Goal: Transaction & Acquisition: Purchase product/service

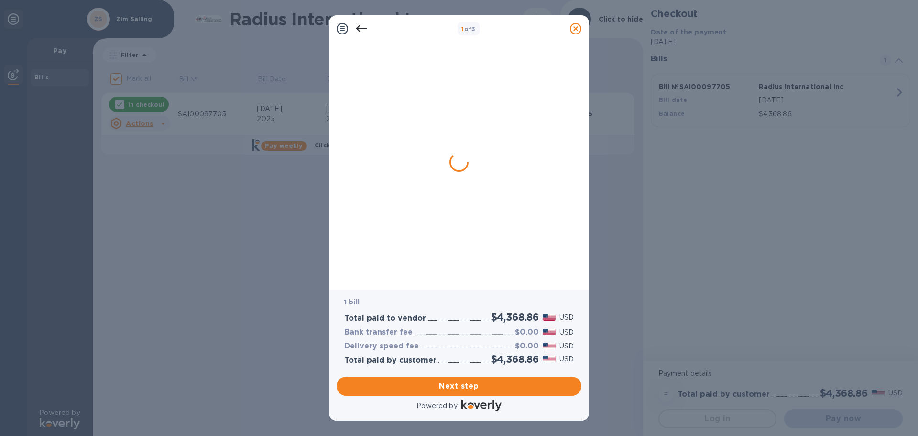
checkbox input "false"
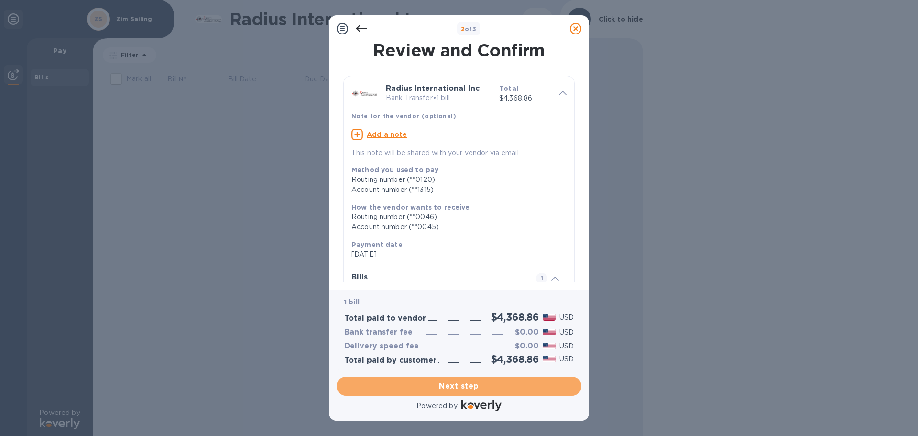
click at [435, 383] on span "Next step" at bounding box center [459, 385] width 230 height 11
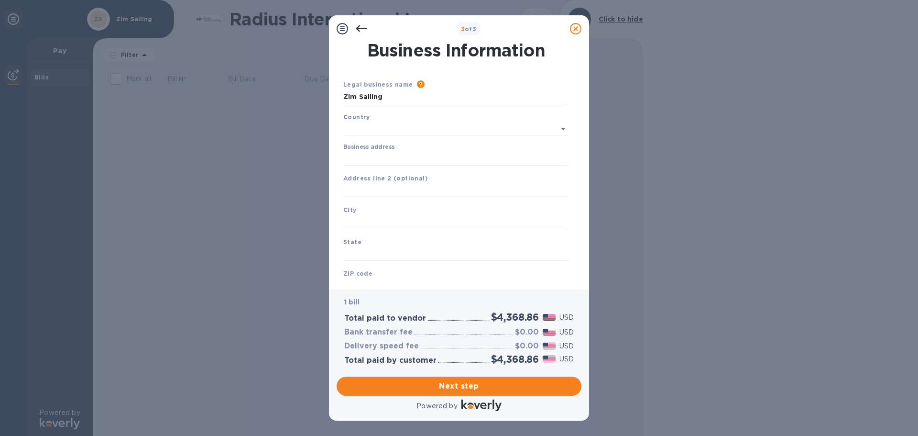
type input "[GEOGRAPHIC_DATA]"
click at [388, 158] on input "Business address" at bounding box center [456, 156] width 226 height 14
type input "33 Broadcommon Road"
click at [393, 186] on input "text" at bounding box center [456, 188] width 226 height 14
click at [382, 223] on input "text" at bounding box center [456, 220] width 226 height 14
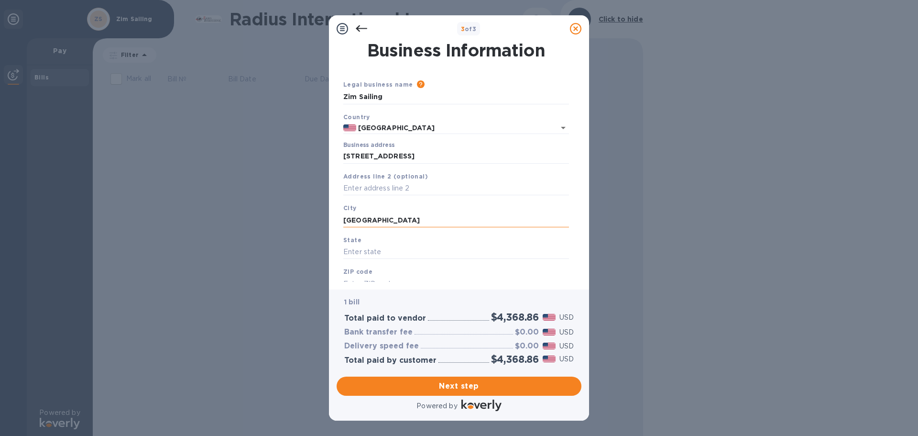
type input "Bristol"
type input "RI"
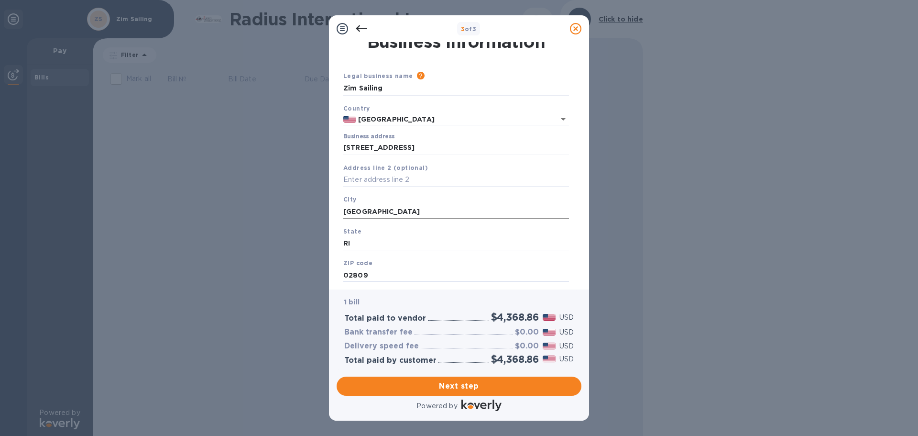
scroll to position [32, 0]
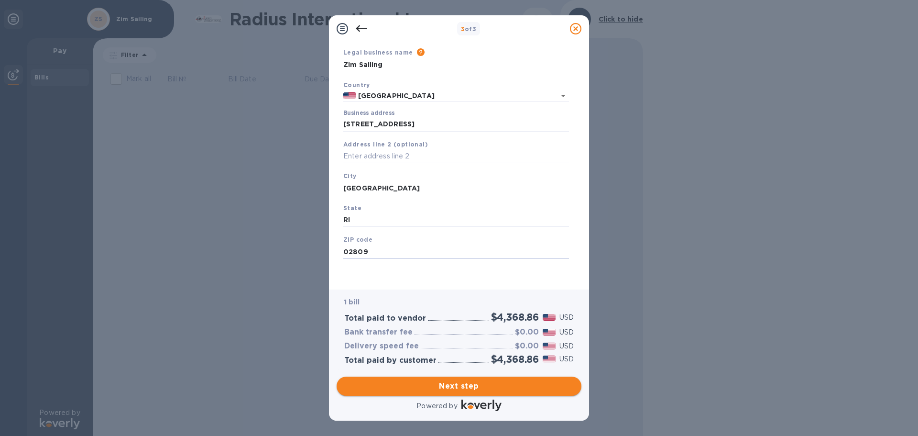
type input "02809"
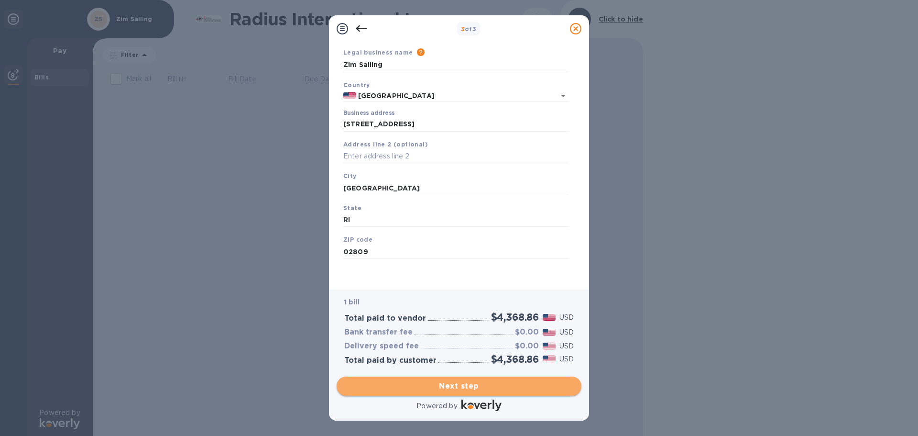
click at [519, 385] on span "Next step" at bounding box center [459, 385] width 230 height 11
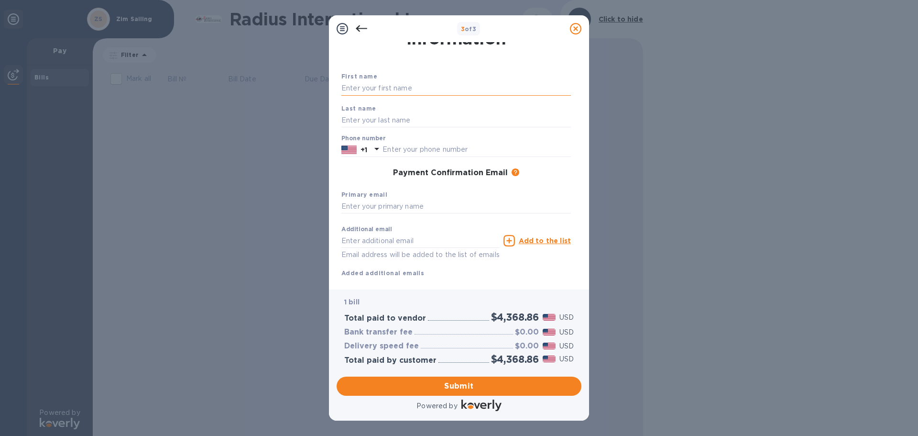
click at [403, 85] on input "text" at bounding box center [456, 88] width 230 height 14
type input "Dawn"
click at [441, 123] on input "text" at bounding box center [456, 120] width 230 height 14
type input "Rogers"
type input "4012376117"
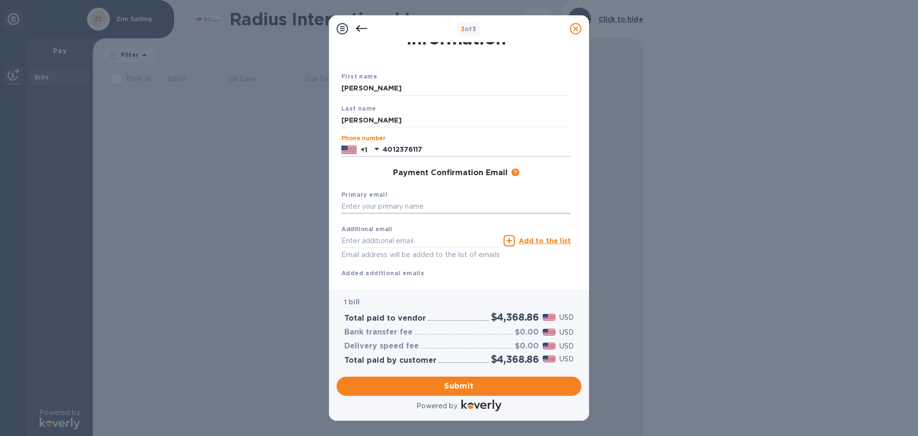
click at [430, 213] on div "Primary email" at bounding box center [456, 202] width 237 height 32
click at [430, 210] on input "text" at bounding box center [456, 206] width 230 height 14
type input "dawn@zimsailing.com"
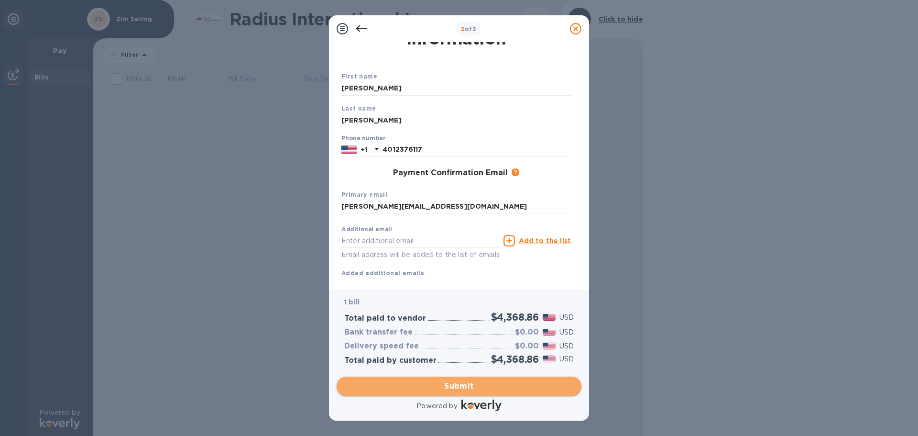
click at [445, 383] on span "Submit" at bounding box center [459, 385] width 230 height 11
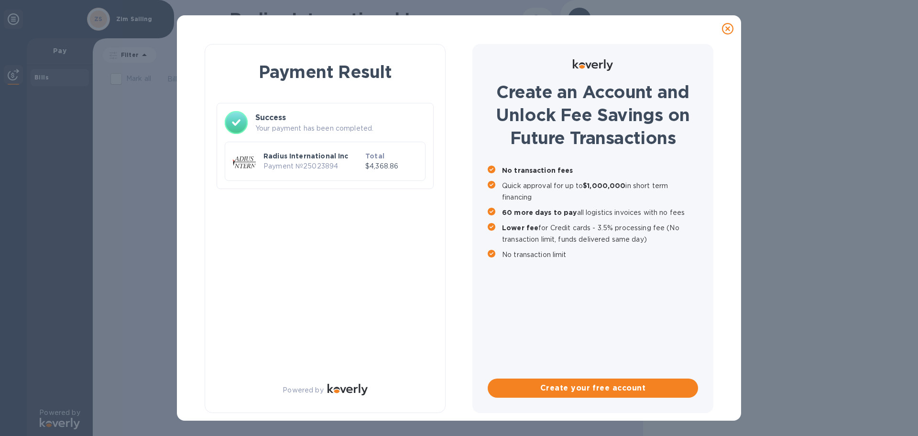
scroll to position [0, 0]
